Goal: Task Accomplishment & Management: Manage account settings

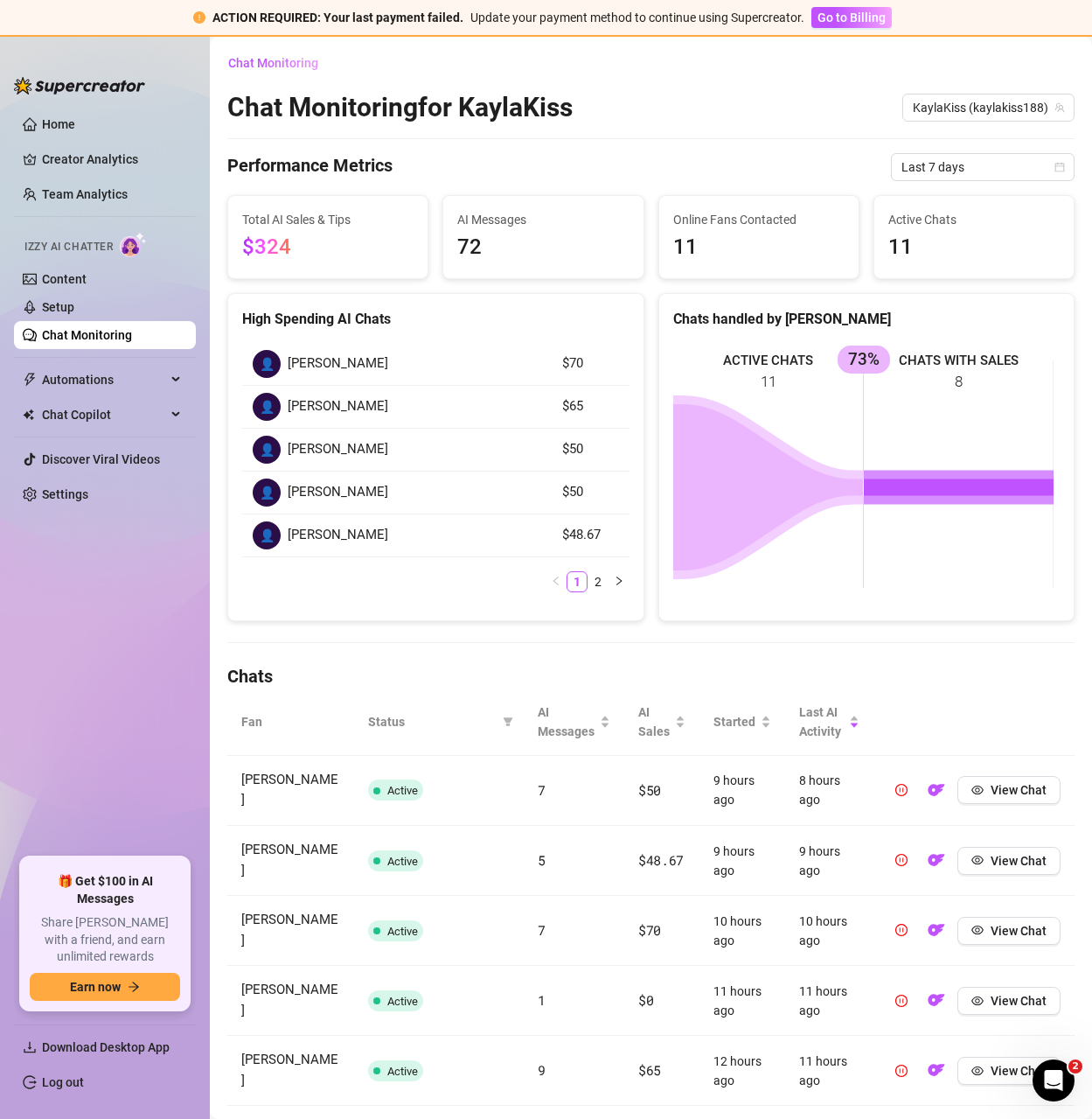
click at [71, 334] on link "Chat Monitoring" at bounding box center [87, 335] width 90 height 14
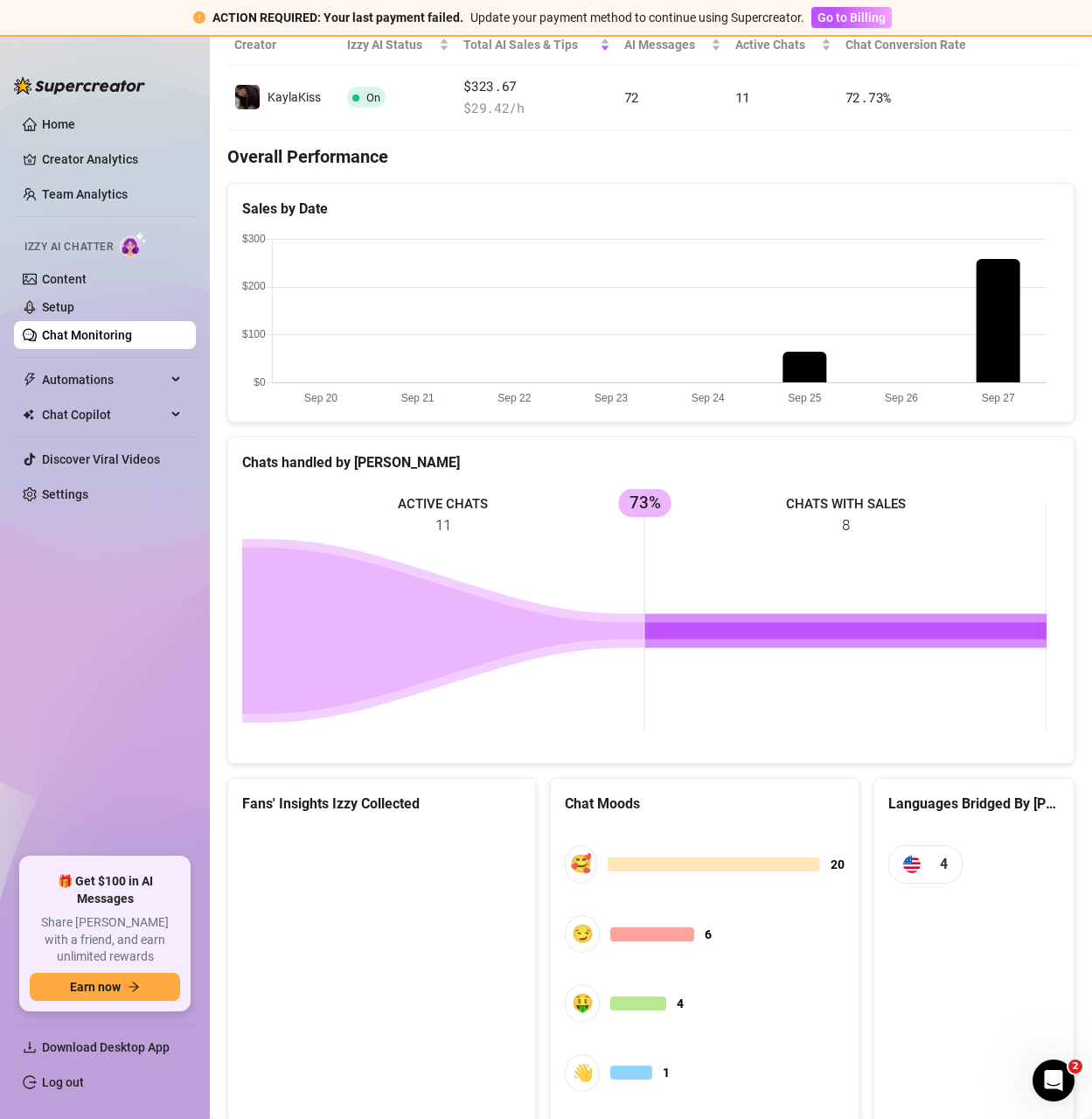
scroll to position [417, 0]
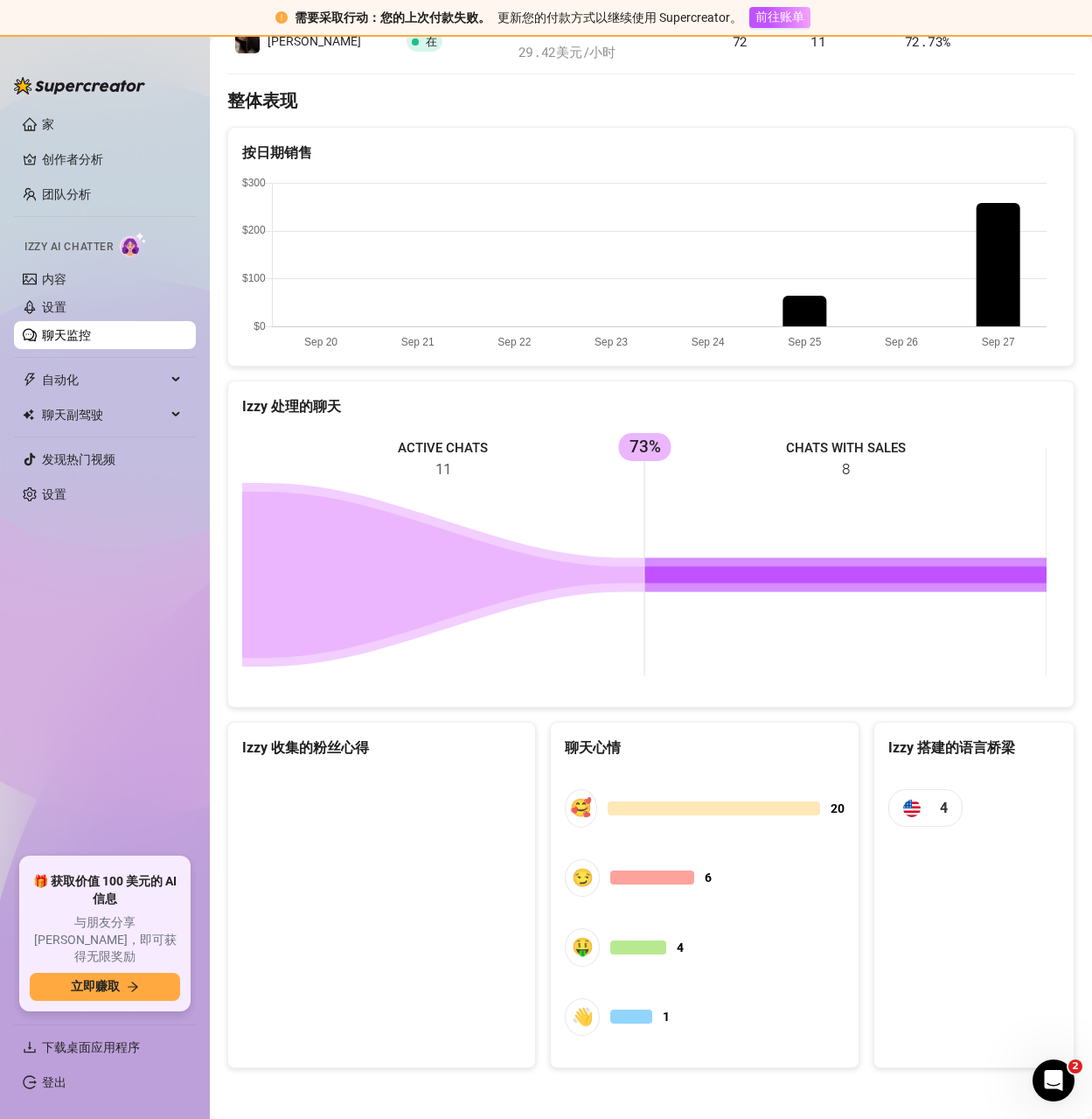
click at [834, 403] on div "Izzy 处理的聊天" at bounding box center [651, 406] width 818 height 21
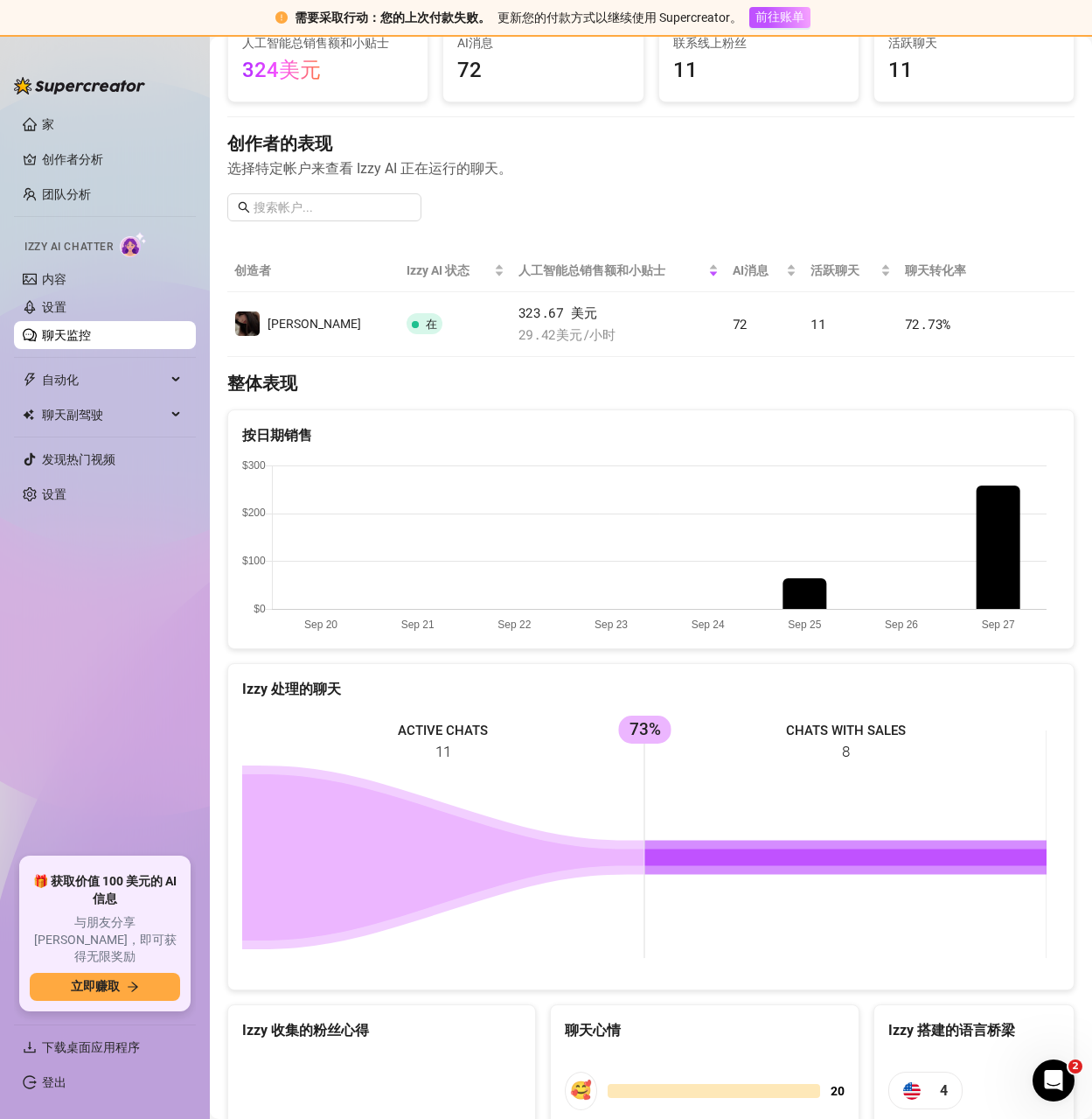
scroll to position [67, 0]
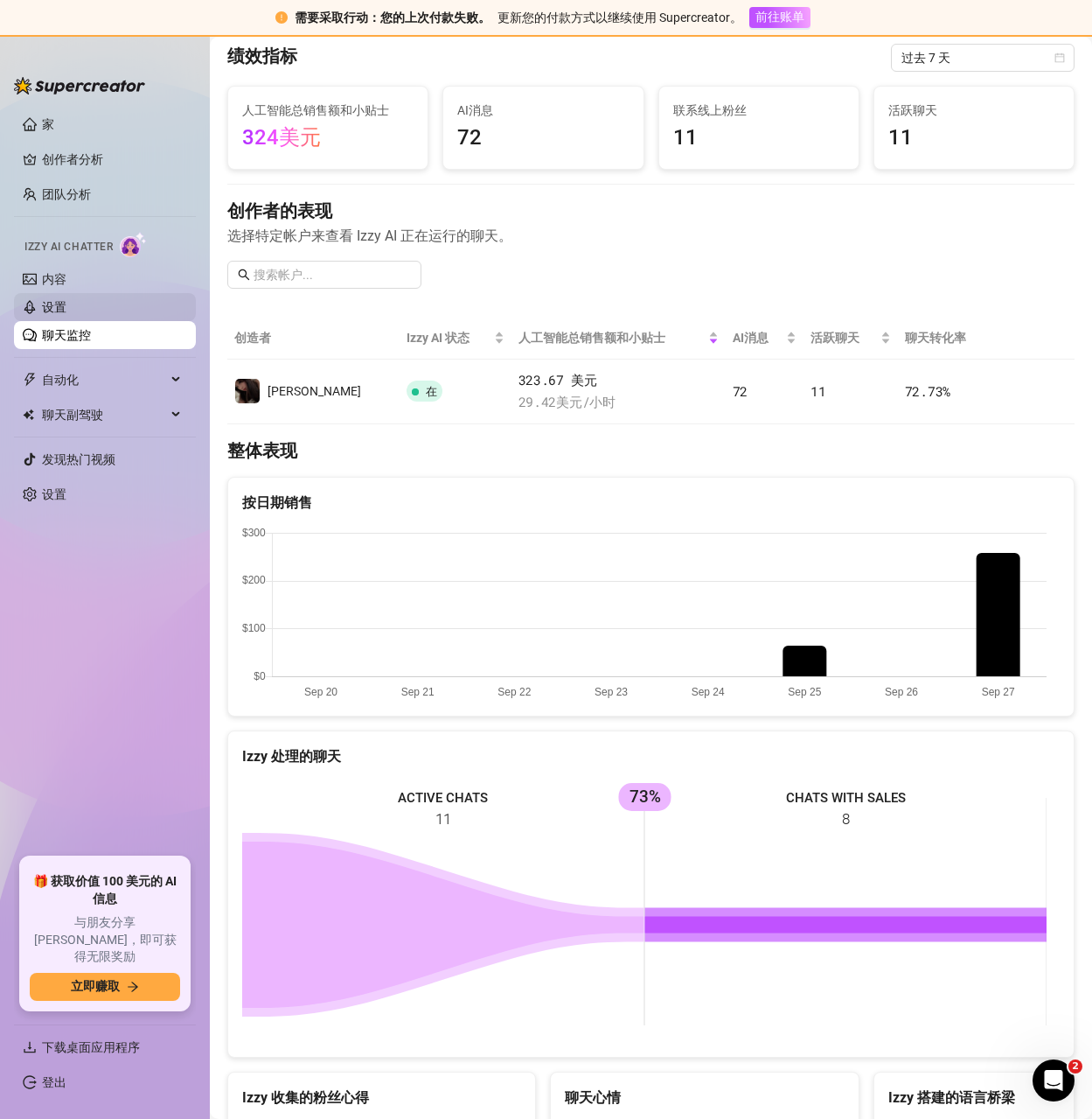
click at [66, 308] on link "设置" at bounding box center [54, 307] width 24 height 14
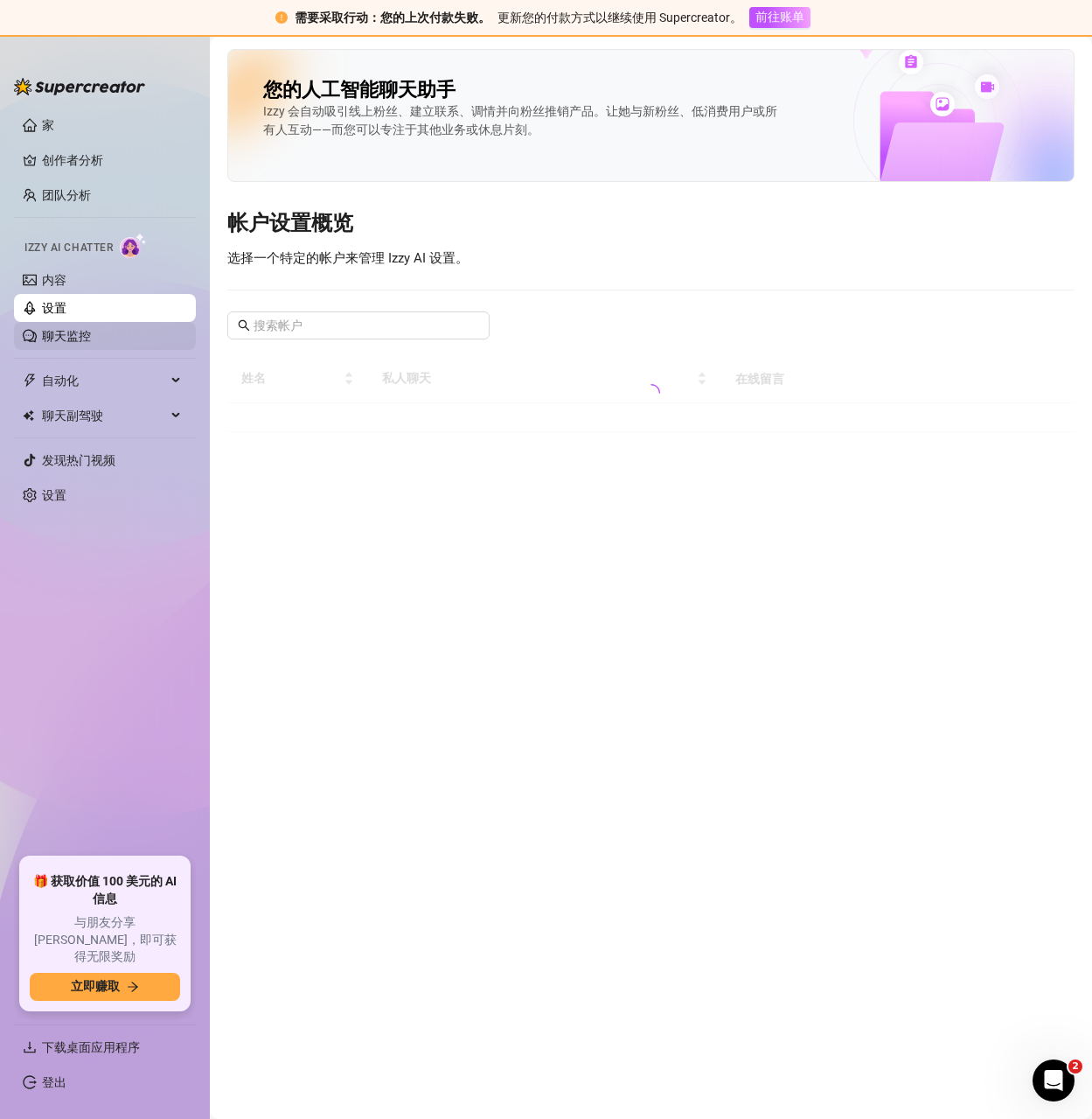
click at [46, 337] on link "聊天监控" at bounding box center [66, 336] width 49 height 14
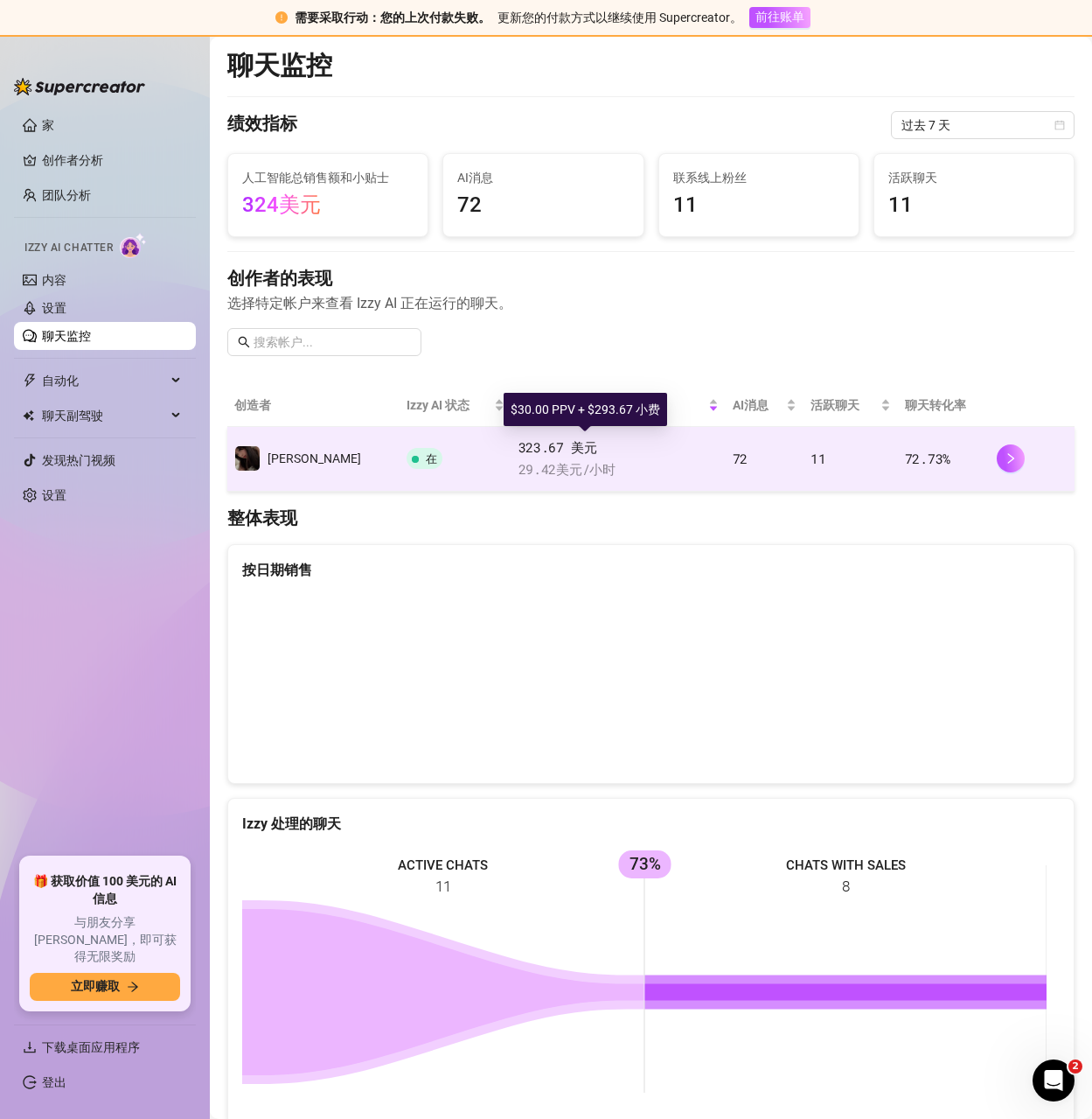
click at [589, 454] on span "323.67 美元" at bounding box center [619, 448] width 200 height 21
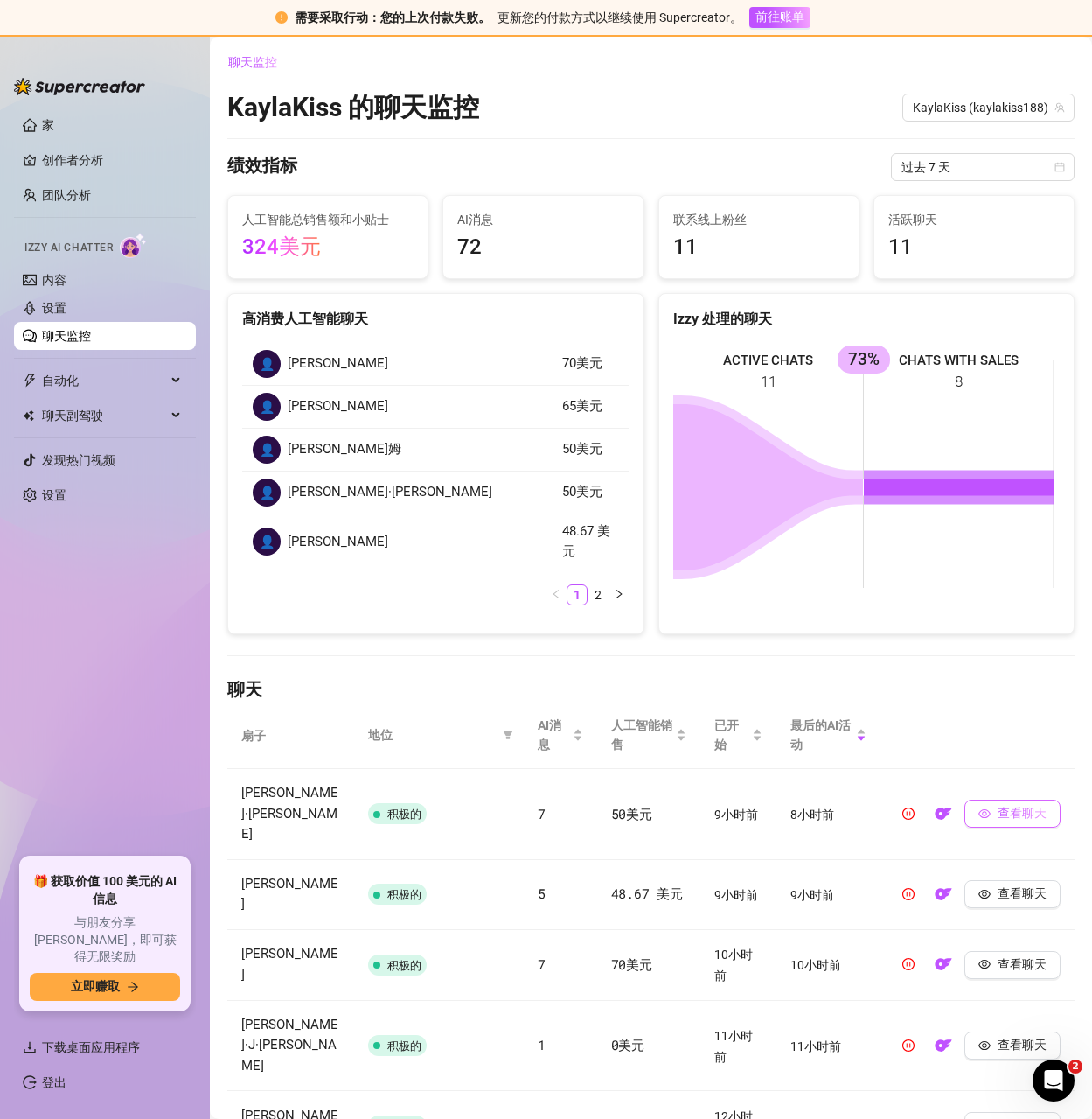
click at [1004, 806] on font "查看聊天" at bounding box center [1022, 813] width 49 height 14
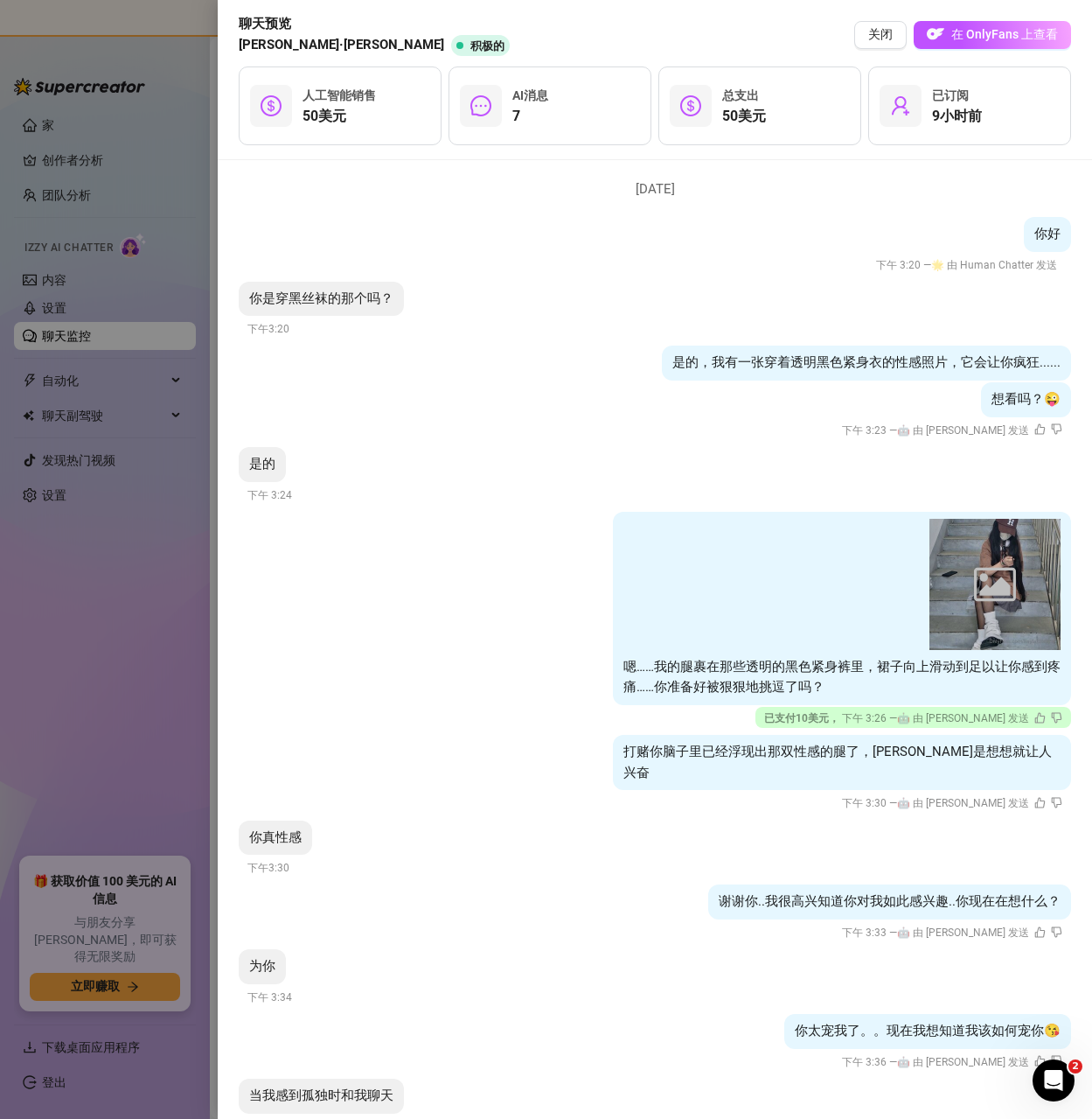
scroll to position [148, 0]
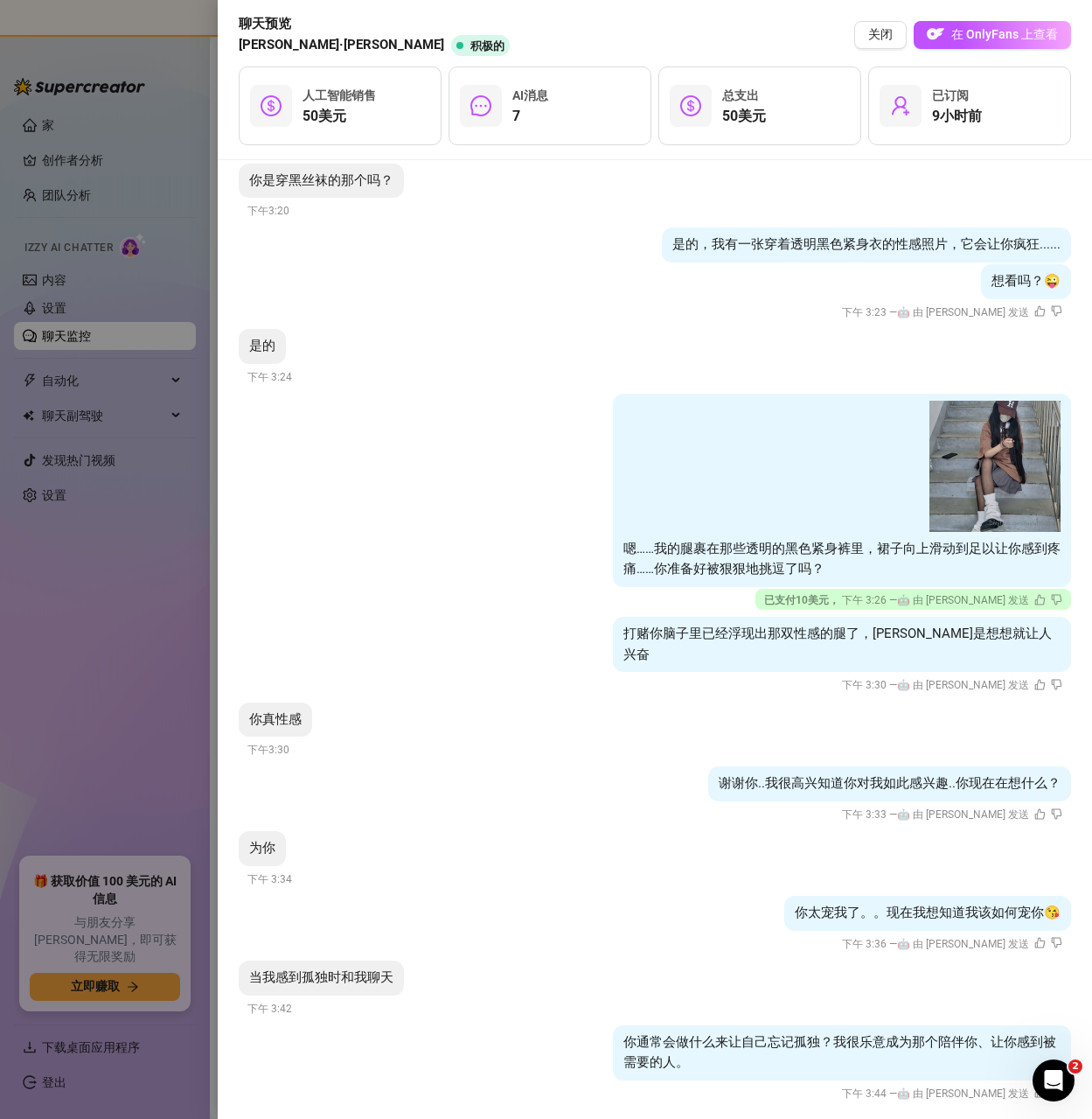
click at [115, 597] on div at bounding box center [546, 559] width 1092 height 1119
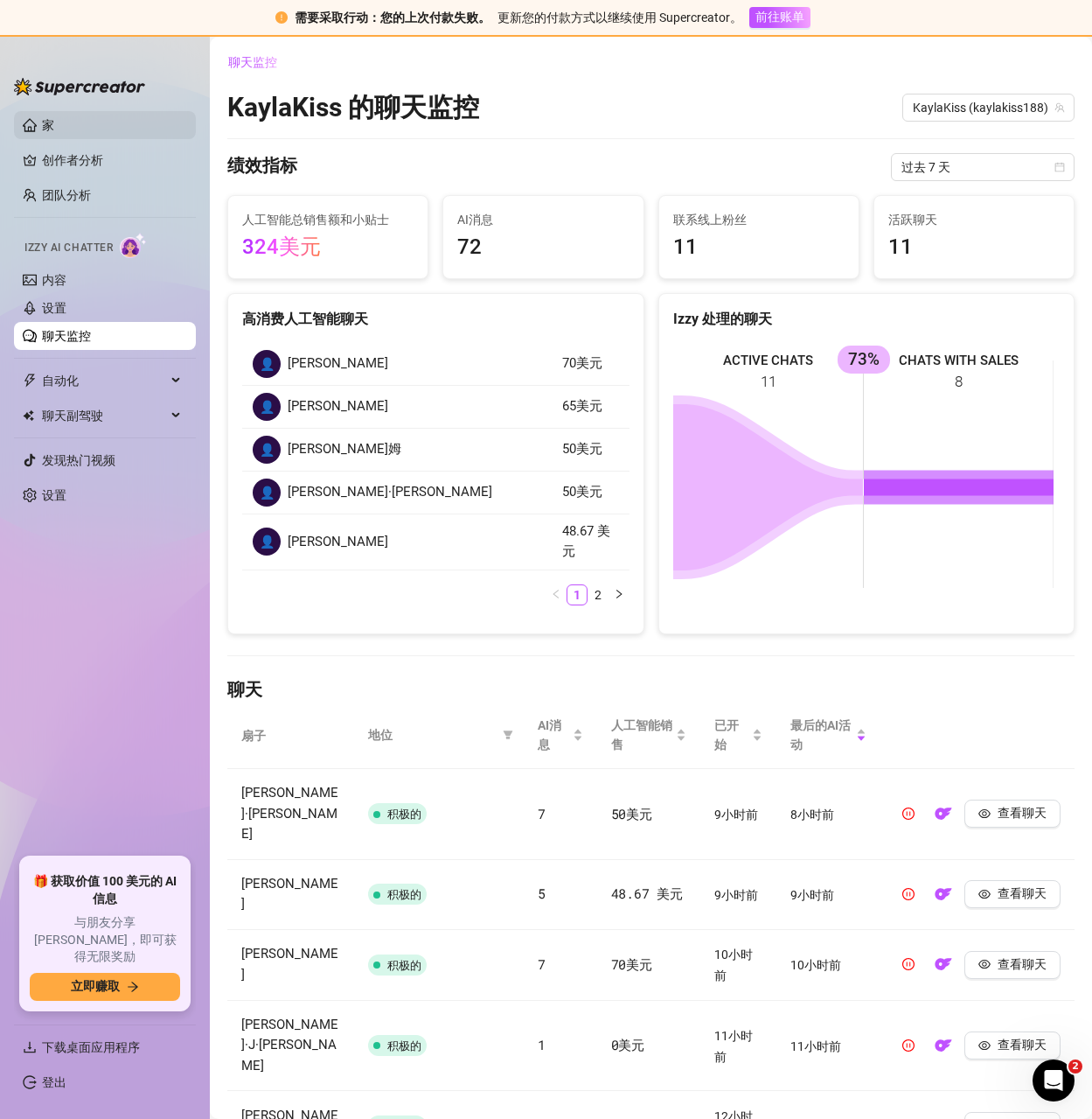
click at [52, 118] on link "家" at bounding box center [48, 125] width 13 height 14
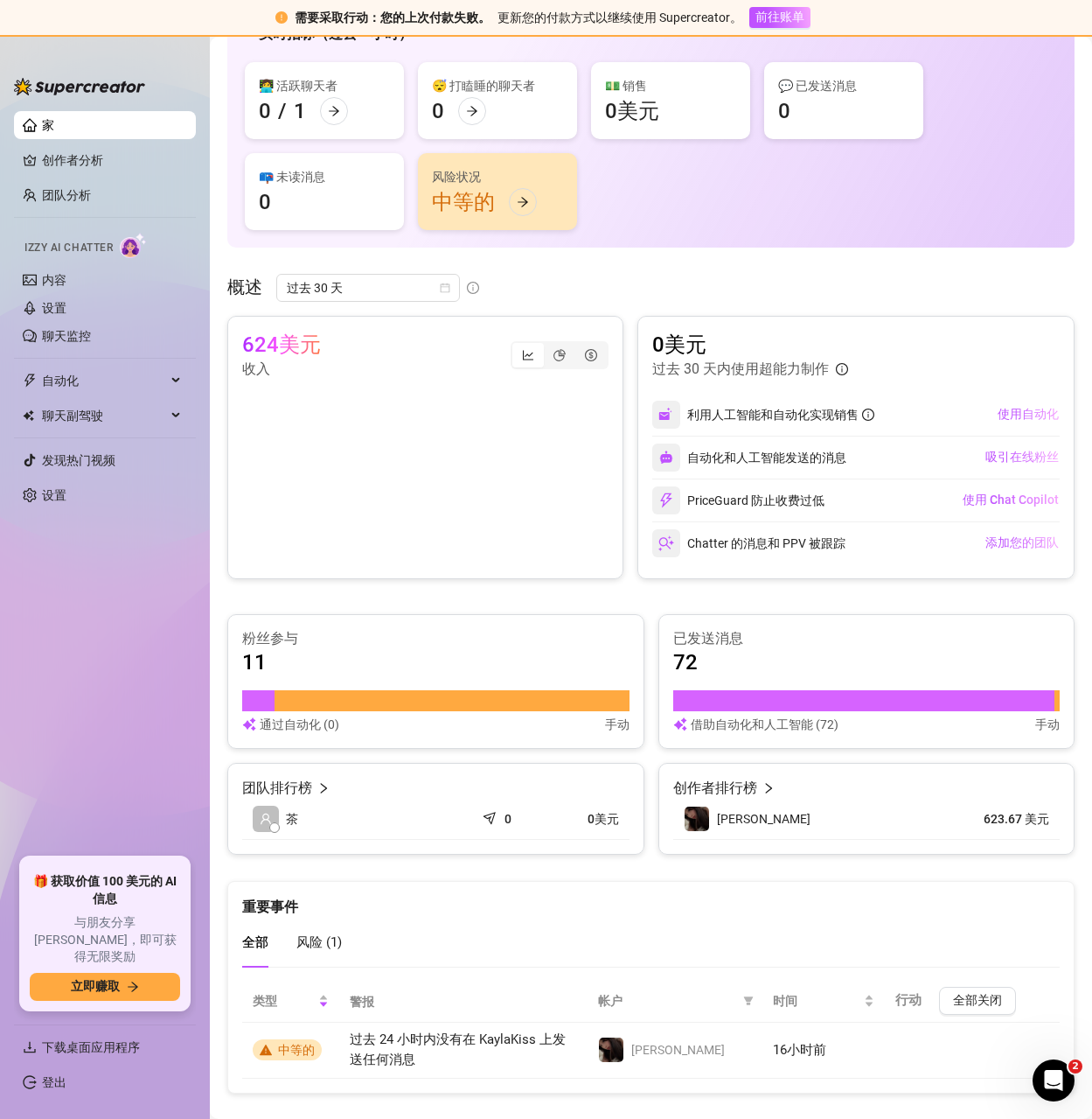
scroll to position [154, 0]
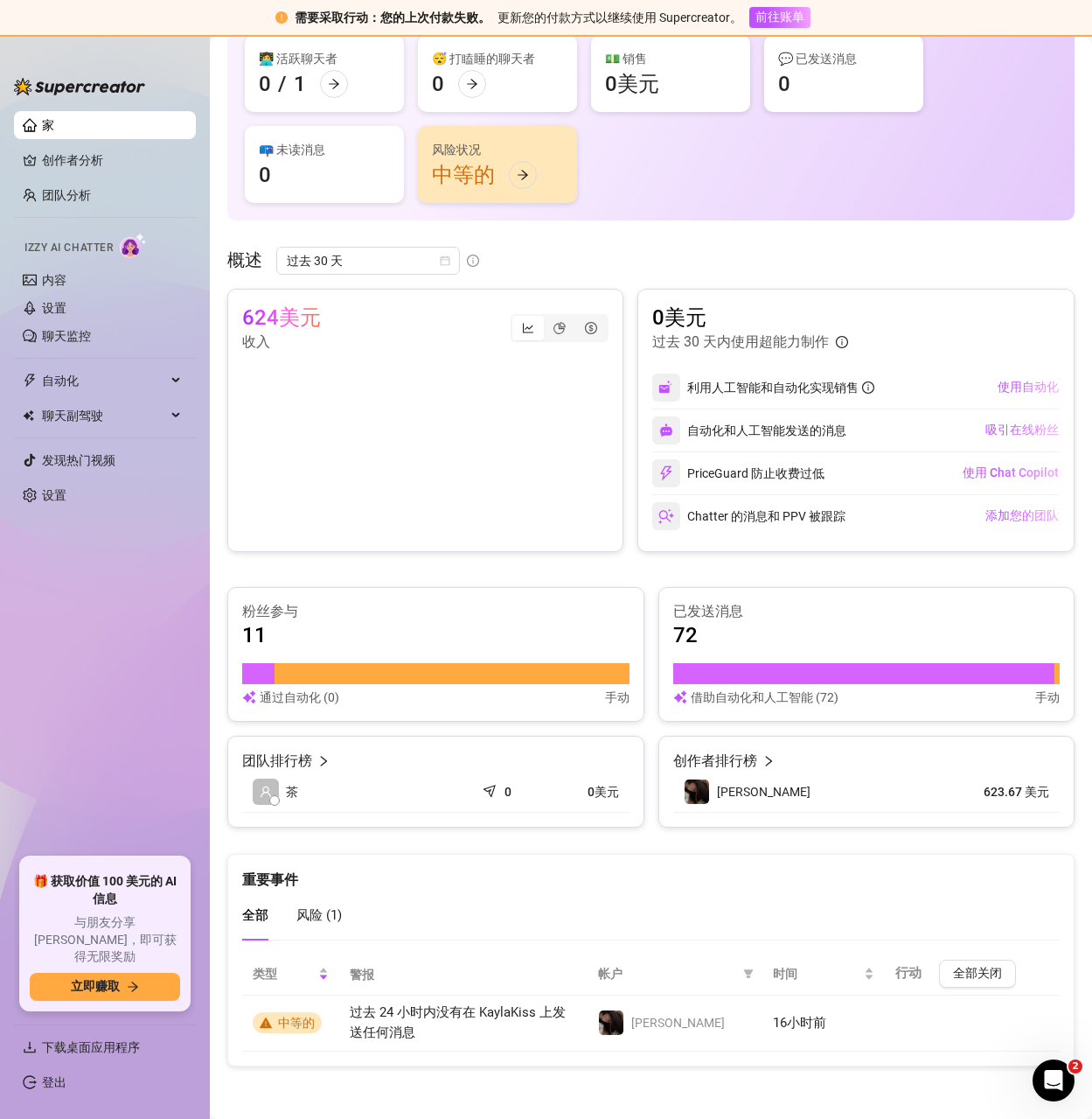
click at [709, 756] on font "创作者排行榜" at bounding box center [715, 760] width 84 height 17
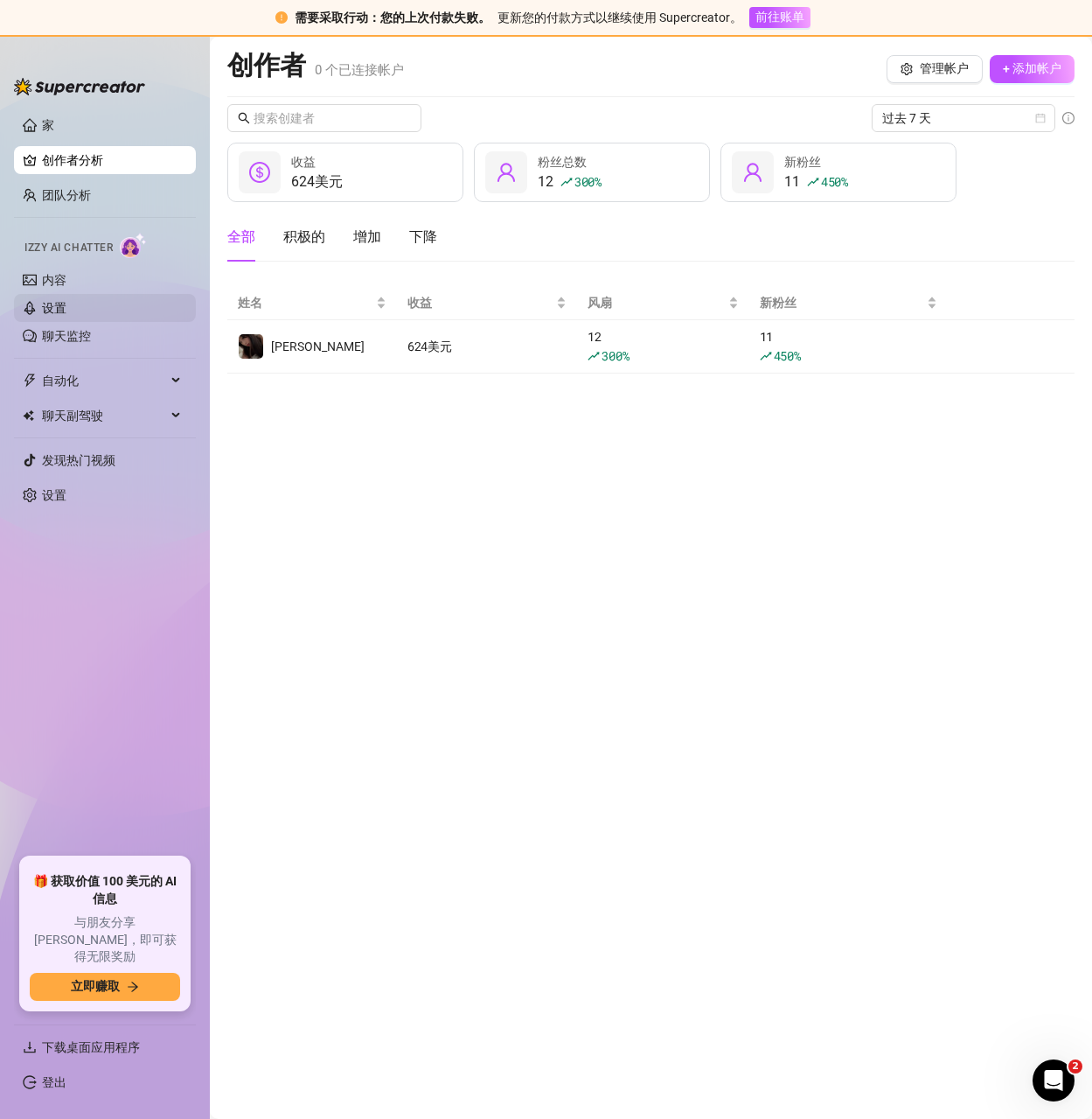
click at [66, 305] on link "设置" at bounding box center [54, 308] width 24 height 14
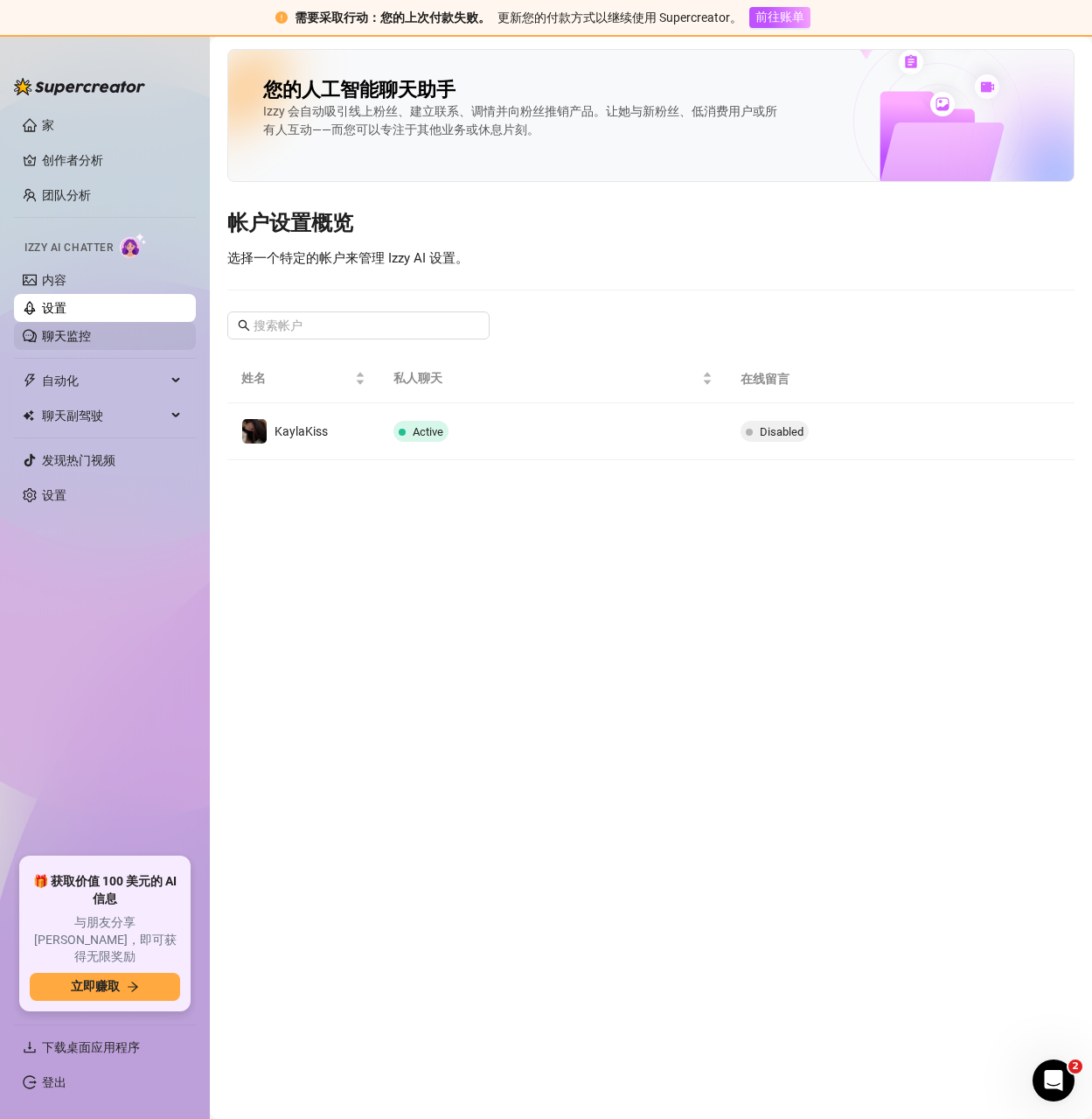
click at [53, 334] on link "聊天监控" at bounding box center [66, 336] width 49 height 14
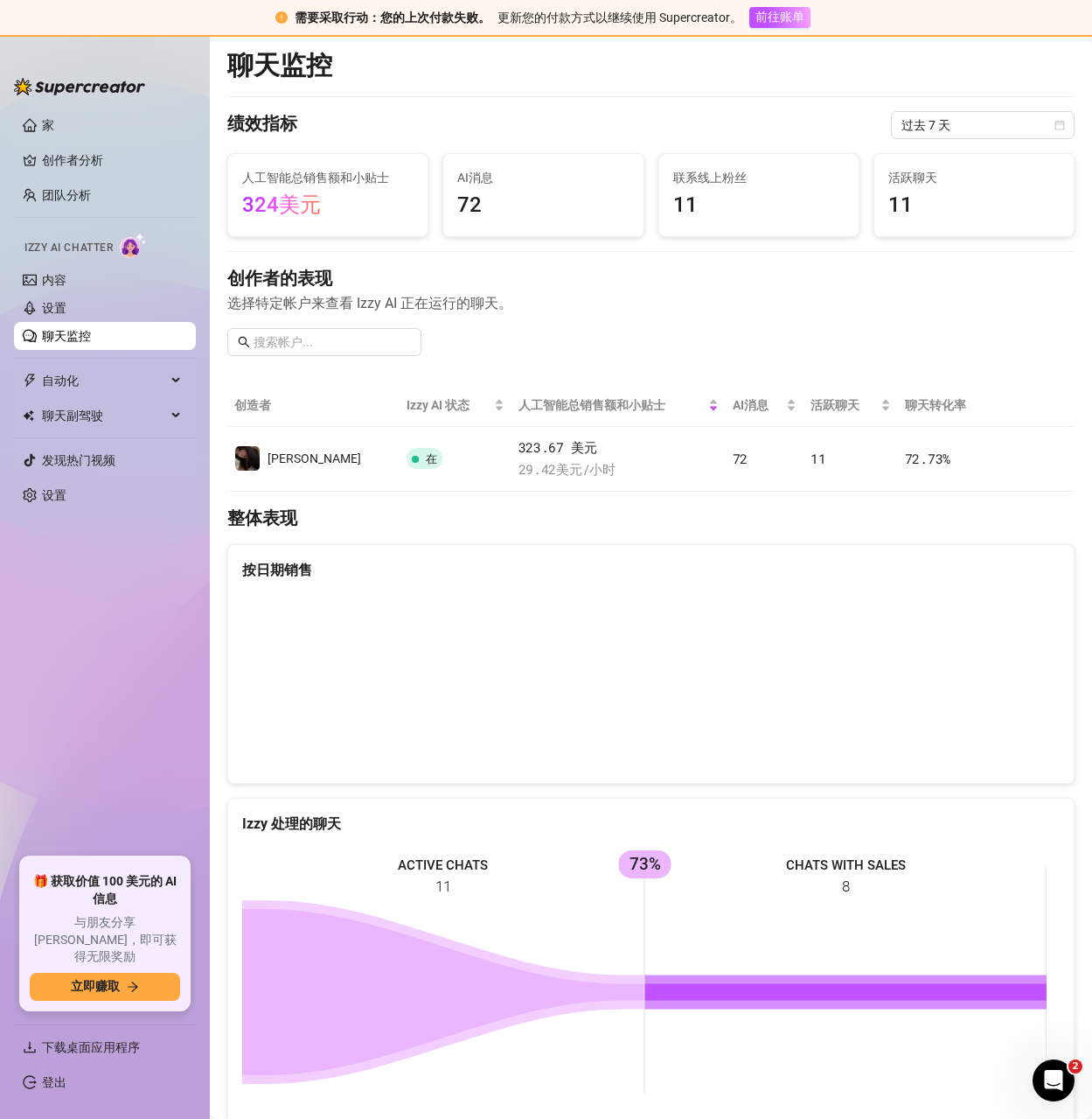
click at [64, 335] on link "聊天监控" at bounding box center [66, 336] width 49 height 14
